Goal: Answer question/provide support: Share knowledge or assist other users

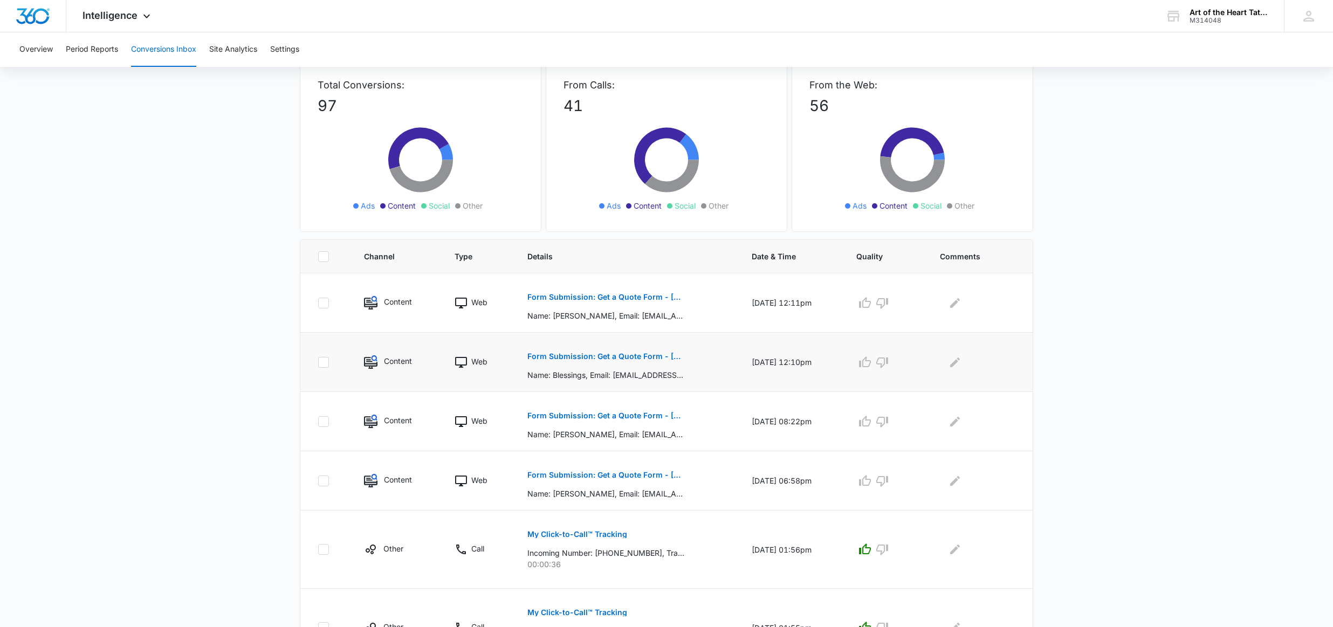
scroll to position [69, 0]
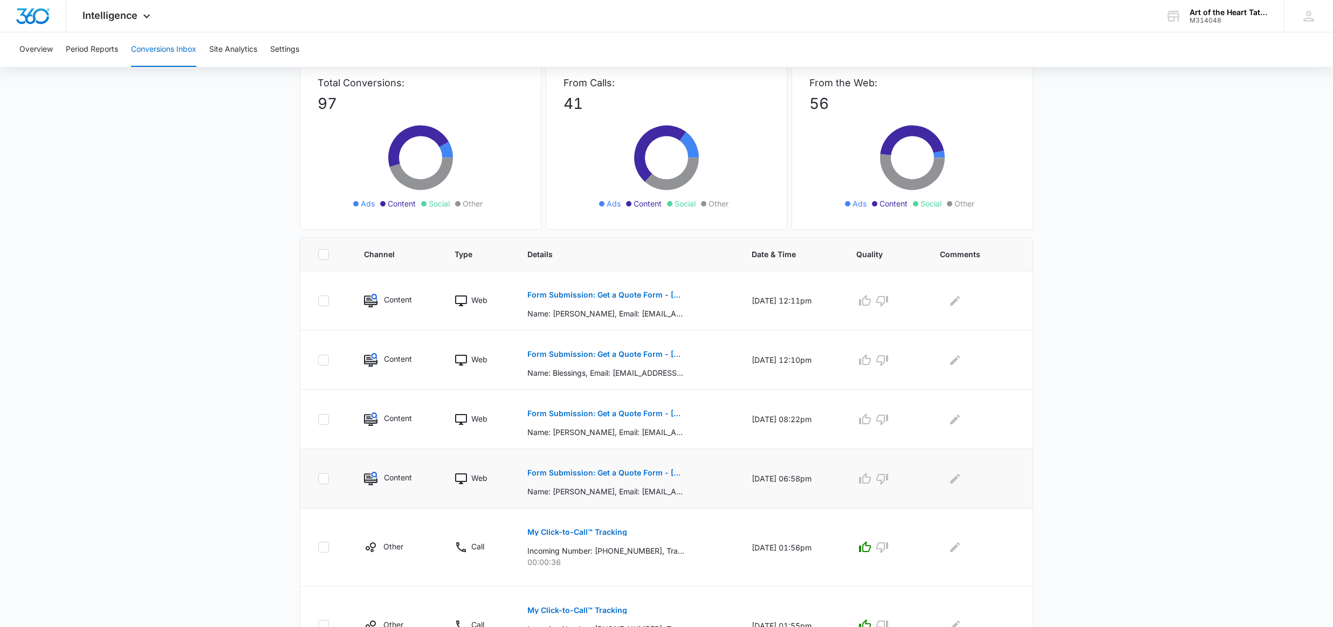
click at [553, 471] on p "Form Submission: Get a Quote Form - [GEOGRAPHIC_DATA]" at bounding box center [606, 473] width 157 height 8
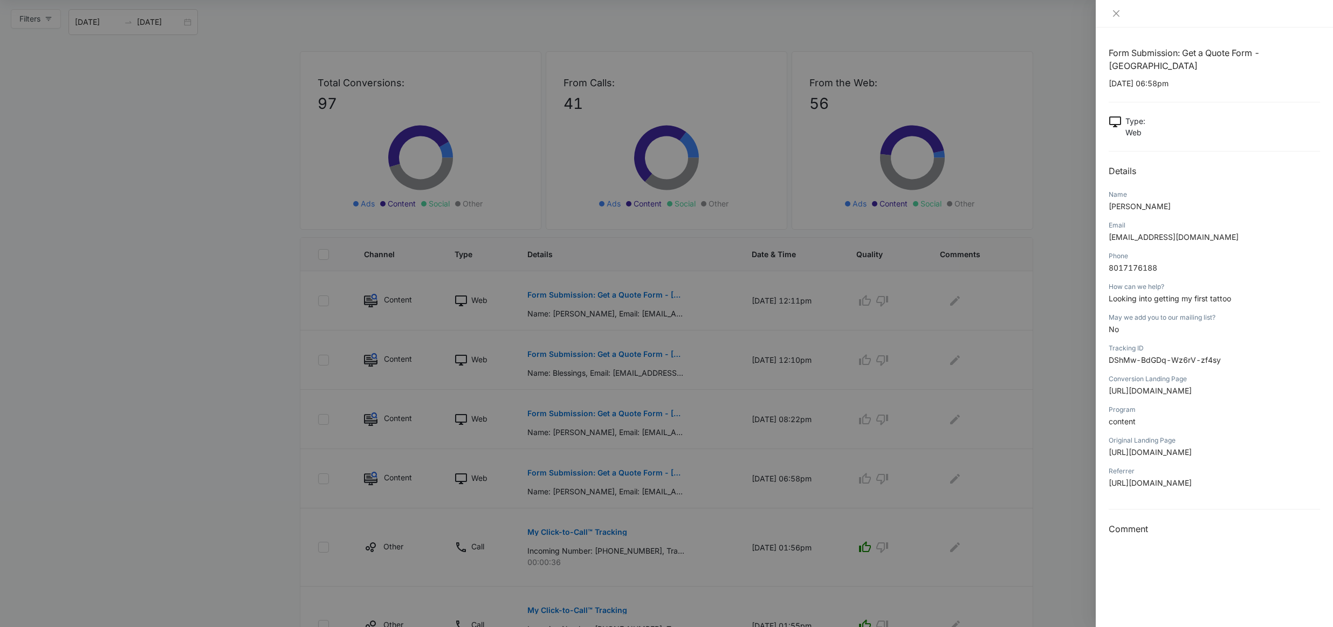
click at [1159, 232] on span "[EMAIL_ADDRESS][DOMAIN_NAME]" at bounding box center [1174, 236] width 130 height 9
copy span "[EMAIL_ADDRESS][DOMAIN_NAME]"
click at [446, 12] on div at bounding box center [666, 313] width 1333 height 627
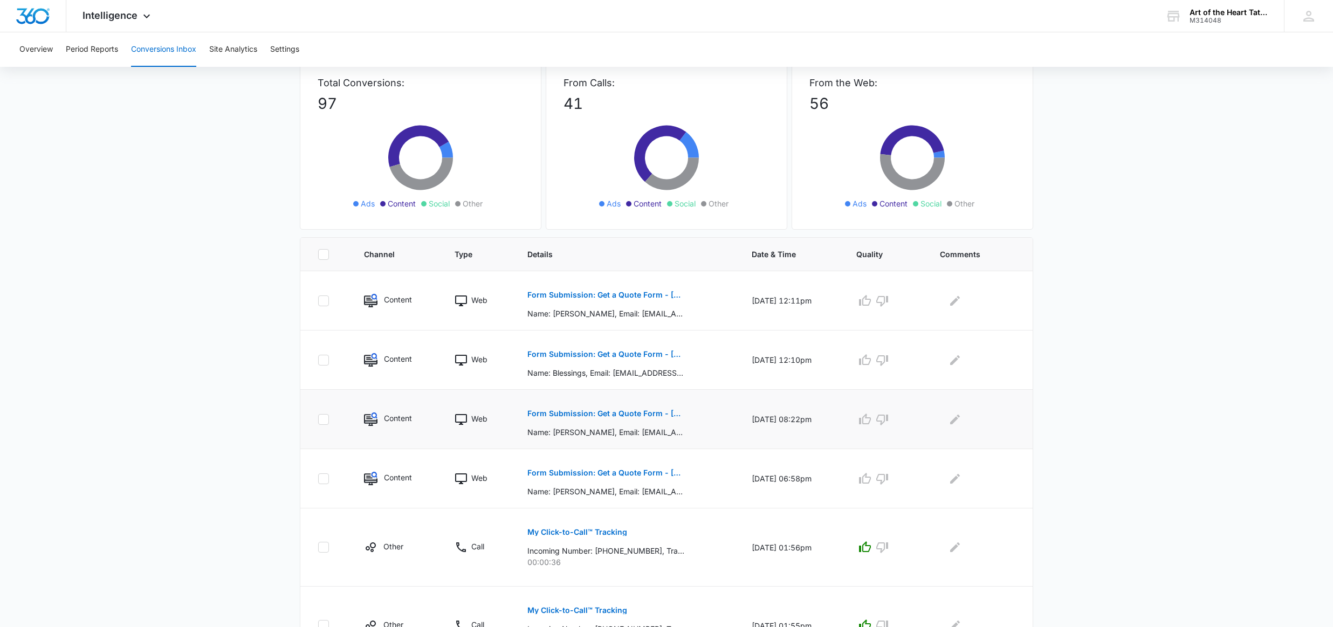
click at [457, 420] on icon at bounding box center [461, 419] width 13 height 13
click at [872, 477] on icon "button" at bounding box center [865, 479] width 13 height 13
click at [597, 415] on p "Form Submission: Get a Quote Form - [US_STATE] (was previously both)" at bounding box center [606, 414] width 157 height 8
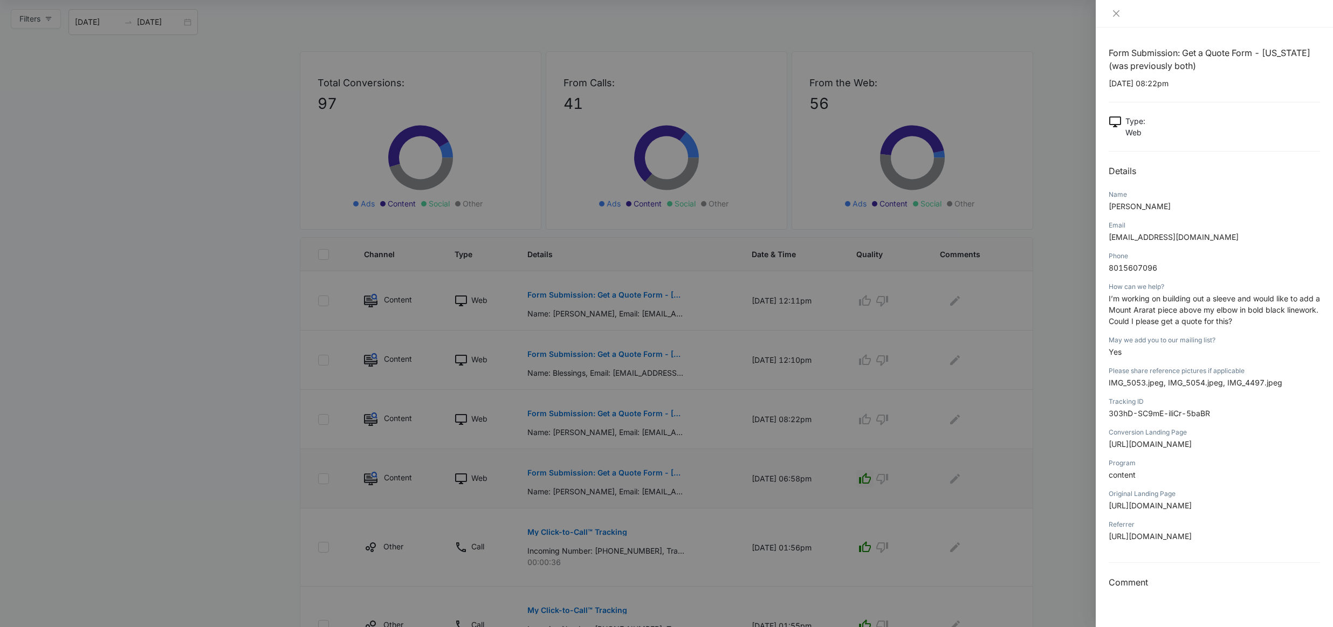
click at [1133, 240] on span "[EMAIL_ADDRESS][DOMAIN_NAME]" at bounding box center [1174, 236] width 130 height 9
copy span "[EMAIL_ADDRESS][DOMAIN_NAME]"
drag, startPoint x: 882, startPoint y: 280, endPoint x: 863, endPoint y: 286, distance: 20.3
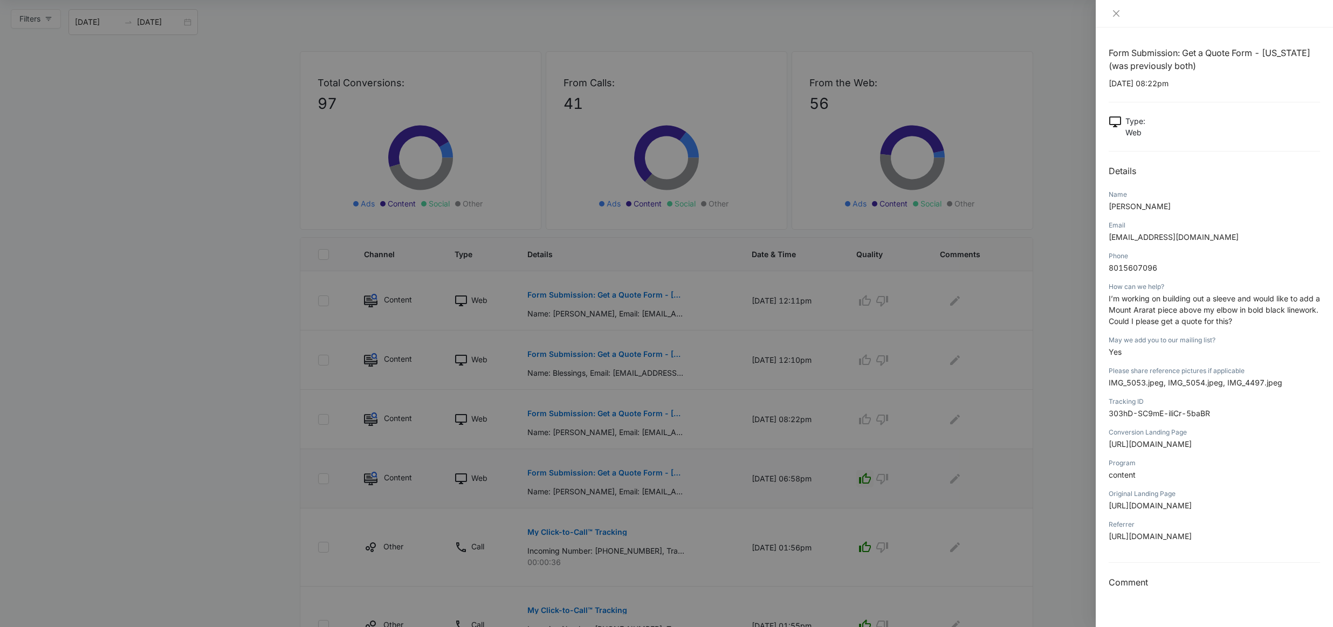
click at [882, 279] on div at bounding box center [666, 313] width 1333 height 627
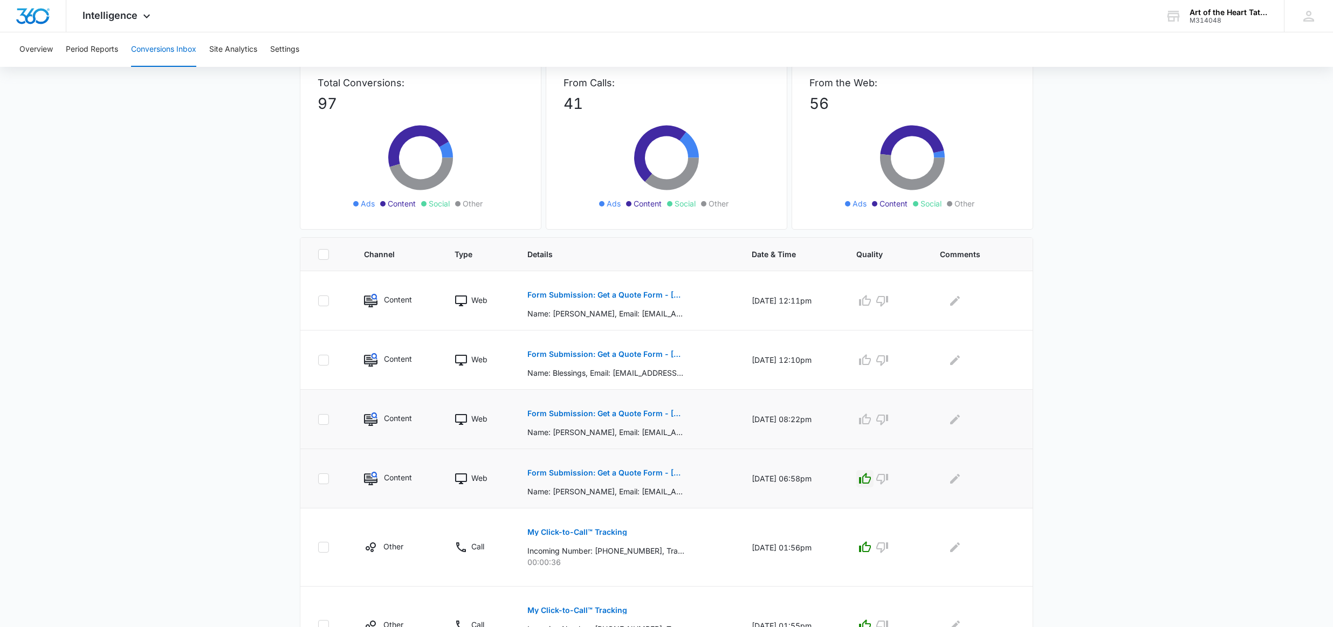
click at [870, 419] on icon "button" at bounding box center [865, 419] width 12 height 11
click at [642, 355] on p "Form Submission: Get a Quote Form - [US_STATE] (was previously both)" at bounding box center [606, 355] width 157 height 8
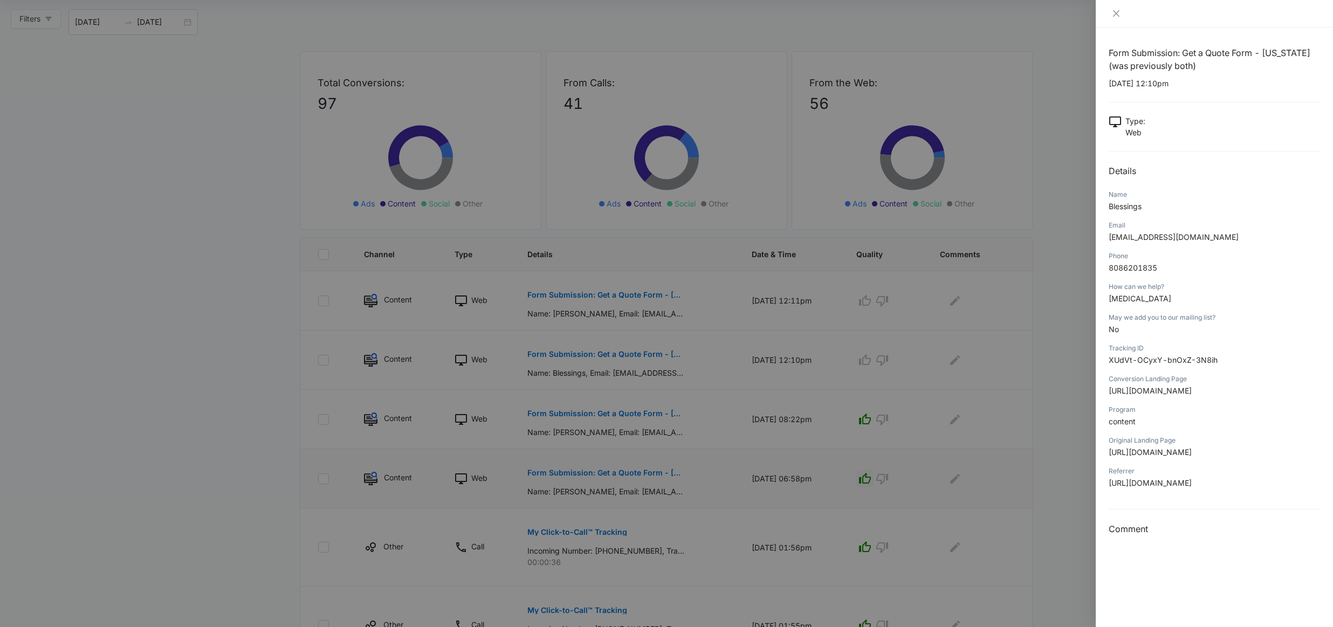
click at [1149, 240] on span "[EMAIL_ADDRESS][DOMAIN_NAME]" at bounding box center [1174, 236] width 130 height 9
copy span "[EMAIL_ADDRESS][DOMAIN_NAME]"
drag, startPoint x: 800, startPoint y: 369, endPoint x: 843, endPoint y: 373, distance: 42.7
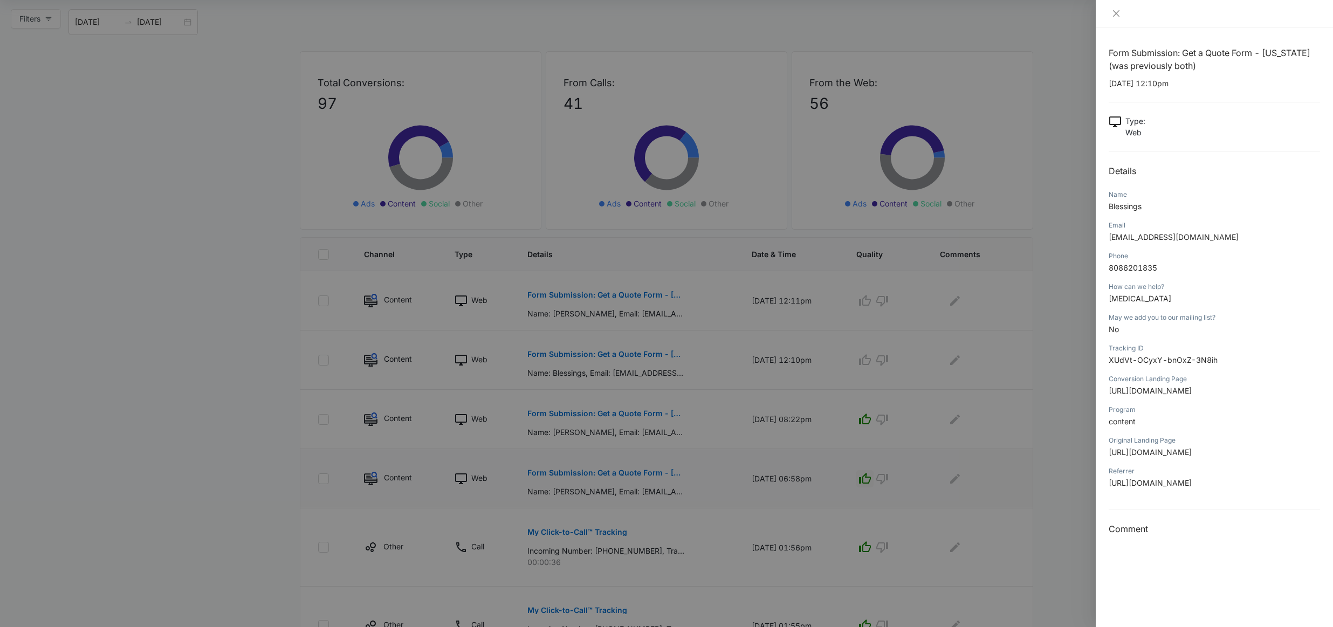
click at [800, 369] on div at bounding box center [666, 313] width 1333 height 627
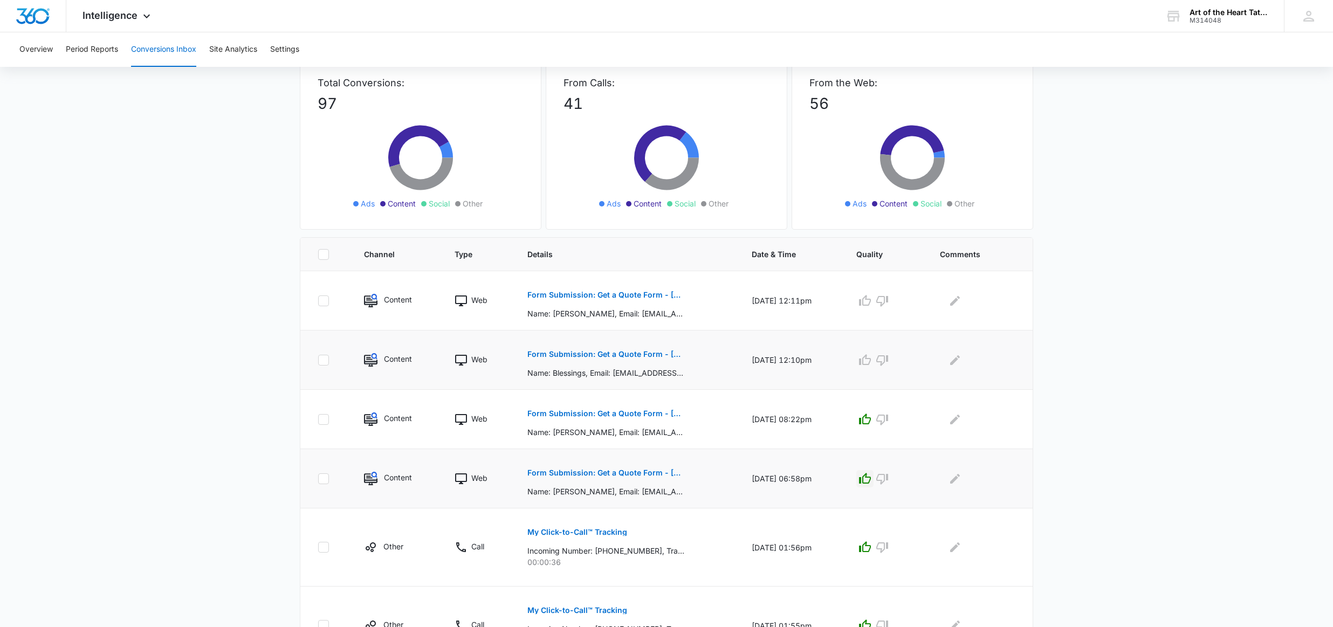
click at [870, 361] on icon "button" at bounding box center [865, 360] width 13 height 13
click at [639, 296] on p "Form Submission: Get a Quote Form - [US_STATE] (was previously both)" at bounding box center [606, 295] width 157 height 8
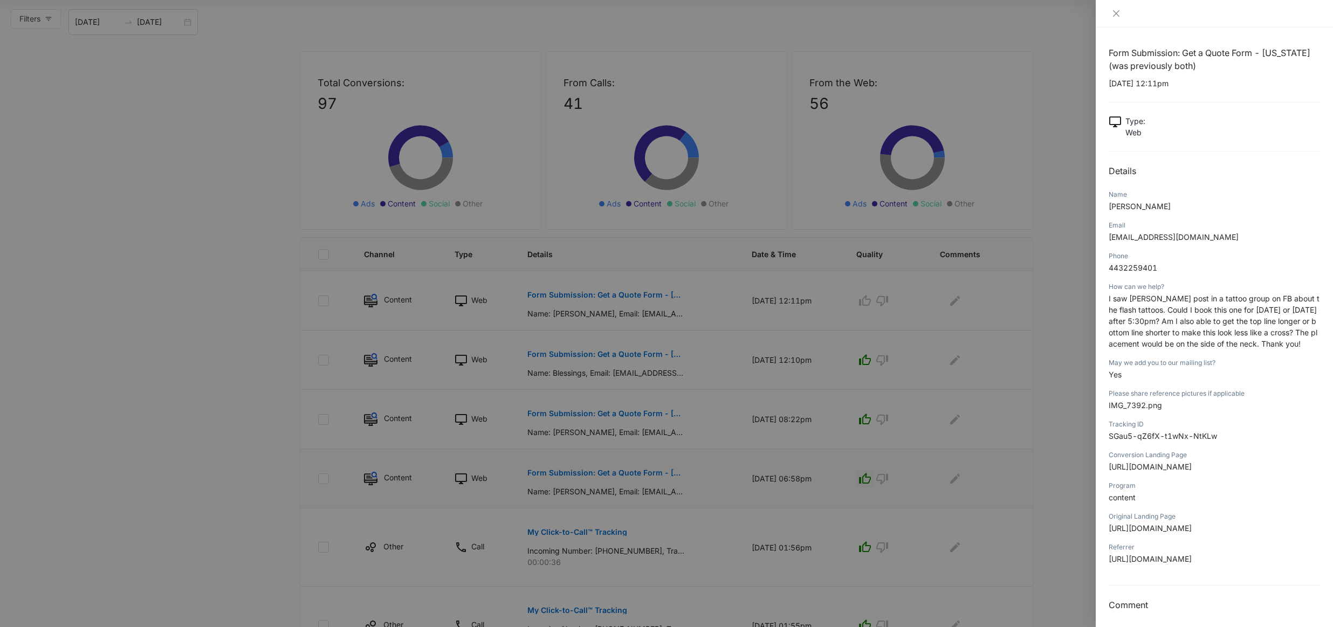
click at [1160, 242] on span "[EMAIL_ADDRESS][DOMAIN_NAME]" at bounding box center [1174, 236] width 130 height 9
copy span "[EMAIL_ADDRESS][DOMAIN_NAME]"
click at [789, 60] on div at bounding box center [666, 313] width 1333 height 627
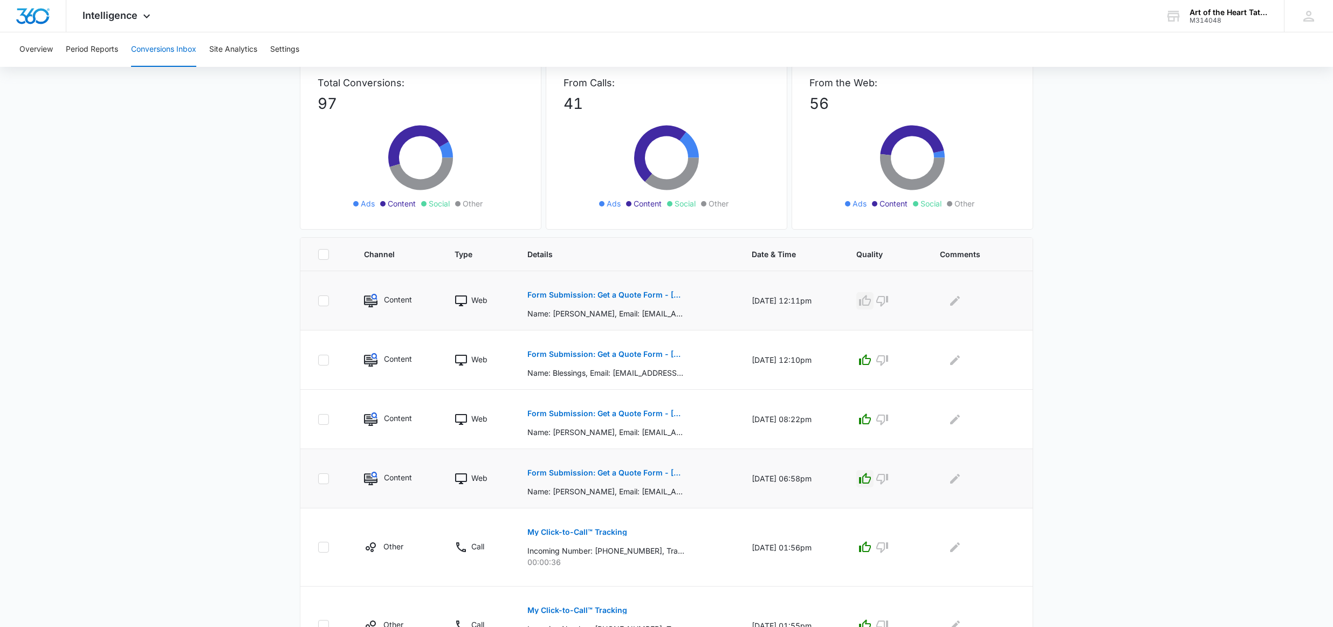
click at [870, 299] on icon "button" at bounding box center [865, 301] width 13 height 13
